Goal: Transaction & Acquisition: Download file/media

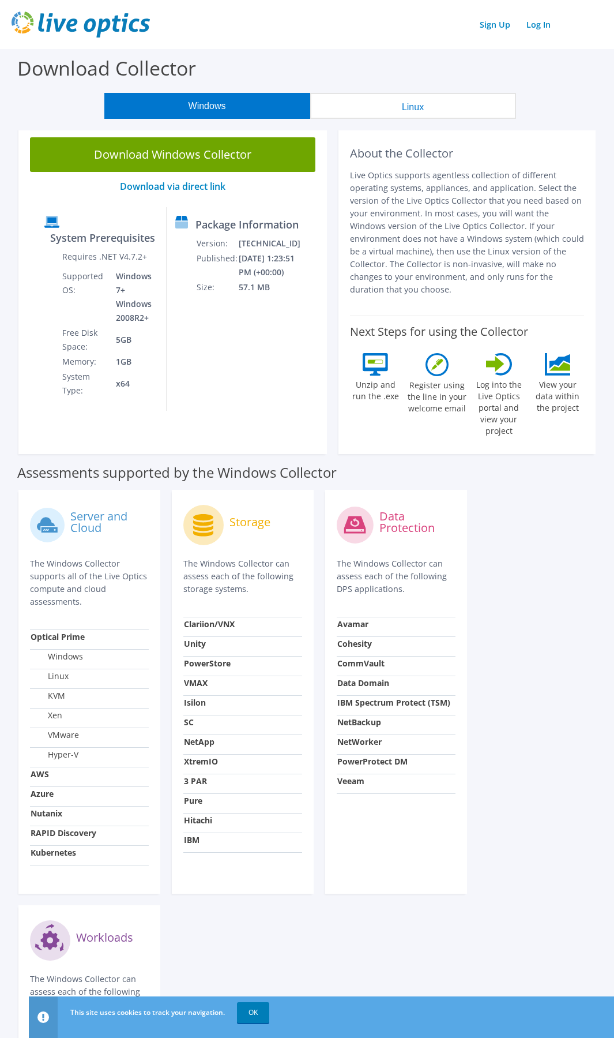
click at [400, 104] on button "Linux" at bounding box center [413, 106] width 206 height 26
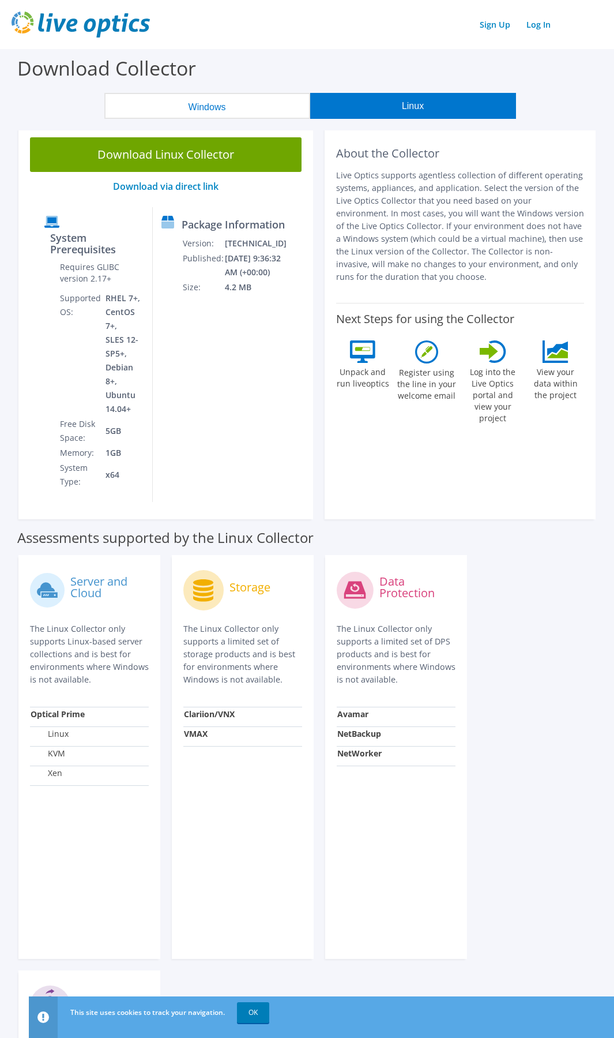
click at [170, 105] on button "Windows" at bounding box center [207, 106] width 206 height 26
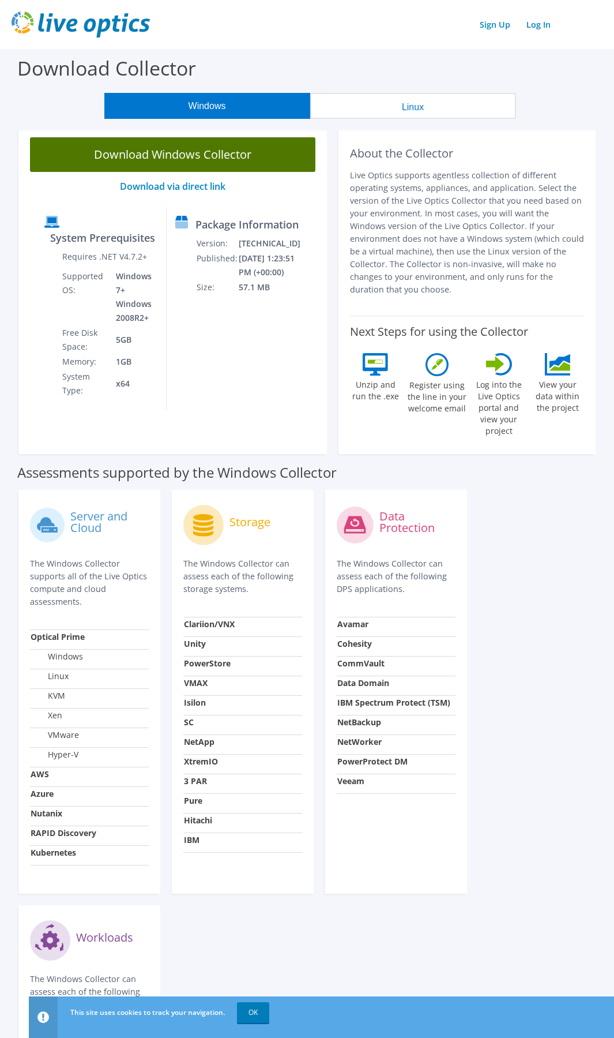
click at [178, 149] on link "Download Windows Collector" at bounding box center [172, 154] width 285 height 35
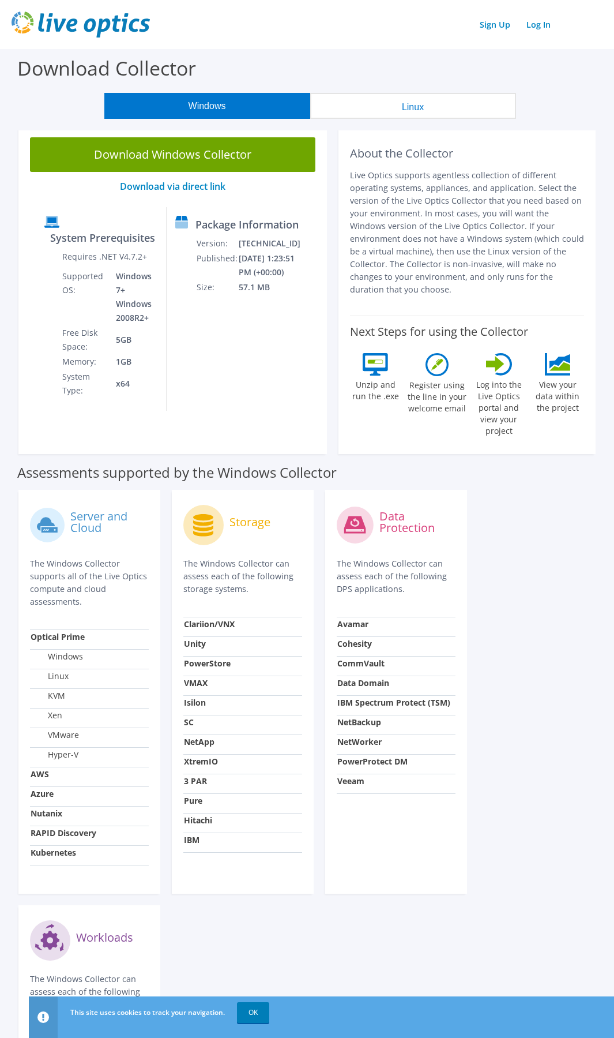
click at [423, 103] on button "Linux" at bounding box center [413, 106] width 206 height 26
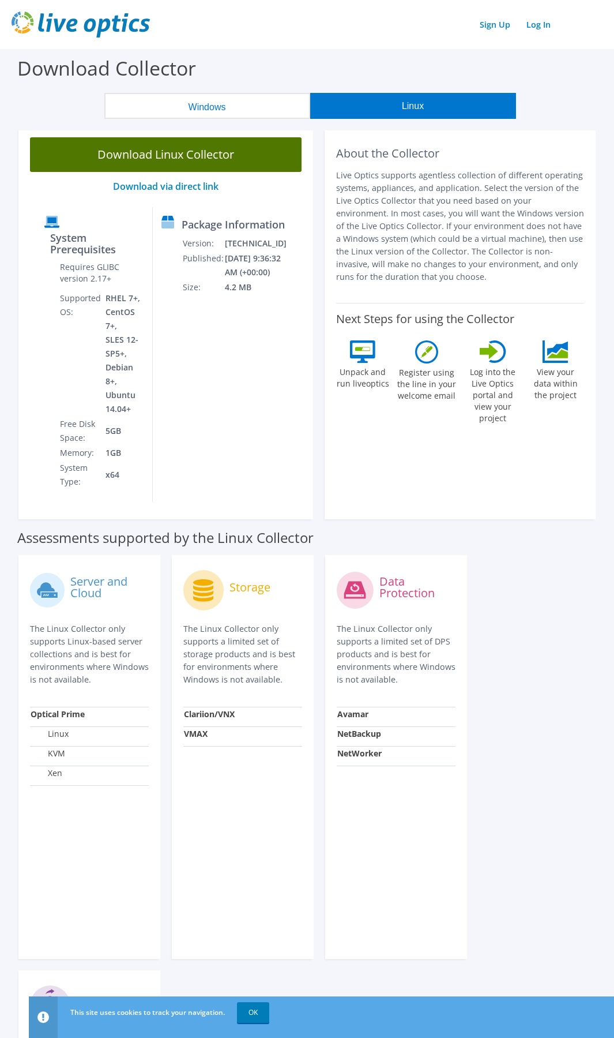
click at [186, 158] on link "Download Linux Collector" at bounding box center [166, 154] width 272 height 35
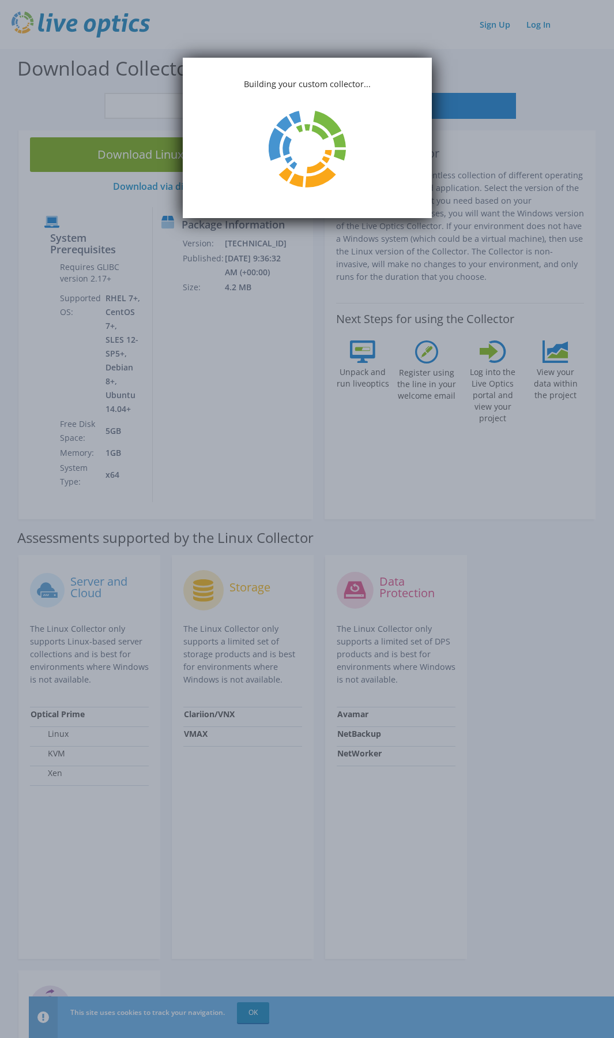
click at [558, 107] on section "Download Collector Windows Linux Download Windows Collector Download via direct…" at bounding box center [307, 741] width 614 height 1384
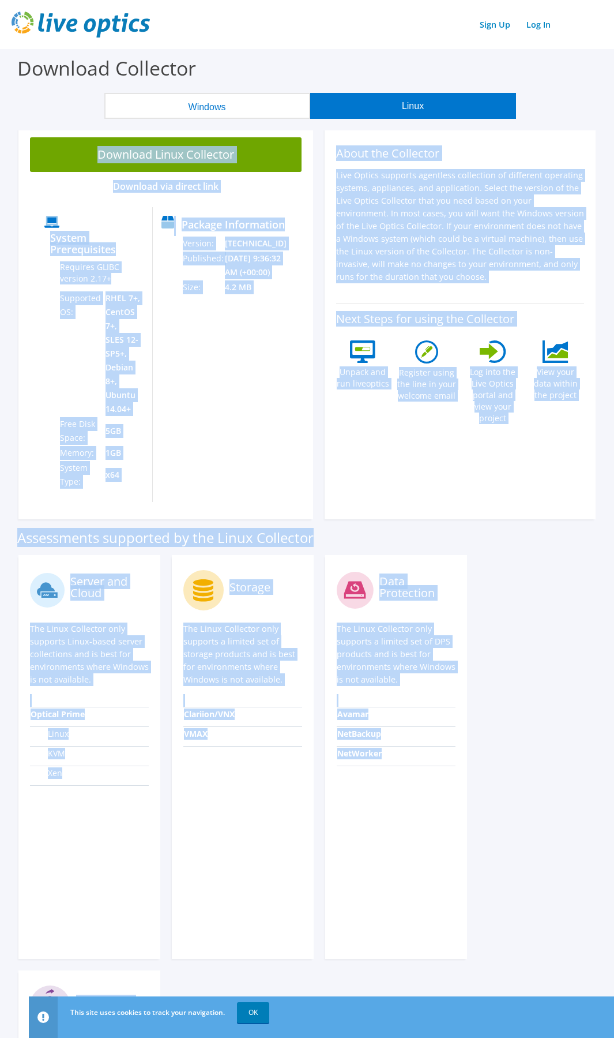
click at [571, 549] on div "Server and Cloud The Linux Collector only supports Linux-based server collectio…" at bounding box center [307, 964] width 589 height 831
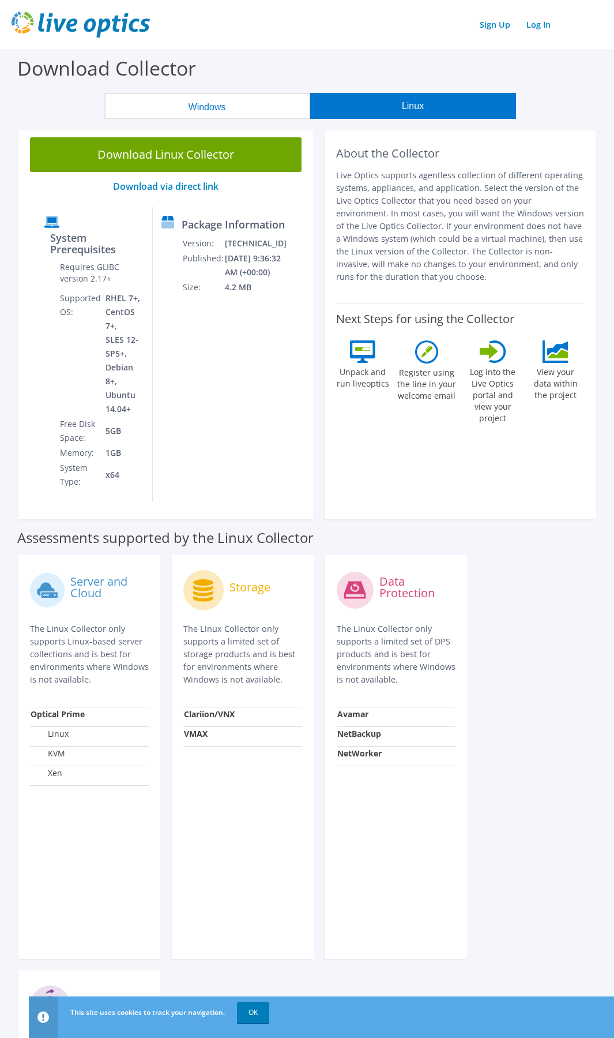
click at [375, 43] on header "Sign Up Log In" at bounding box center [307, 24] width 614 height 49
